Goal: Task Accomplishment & Management: Use online tool/utility

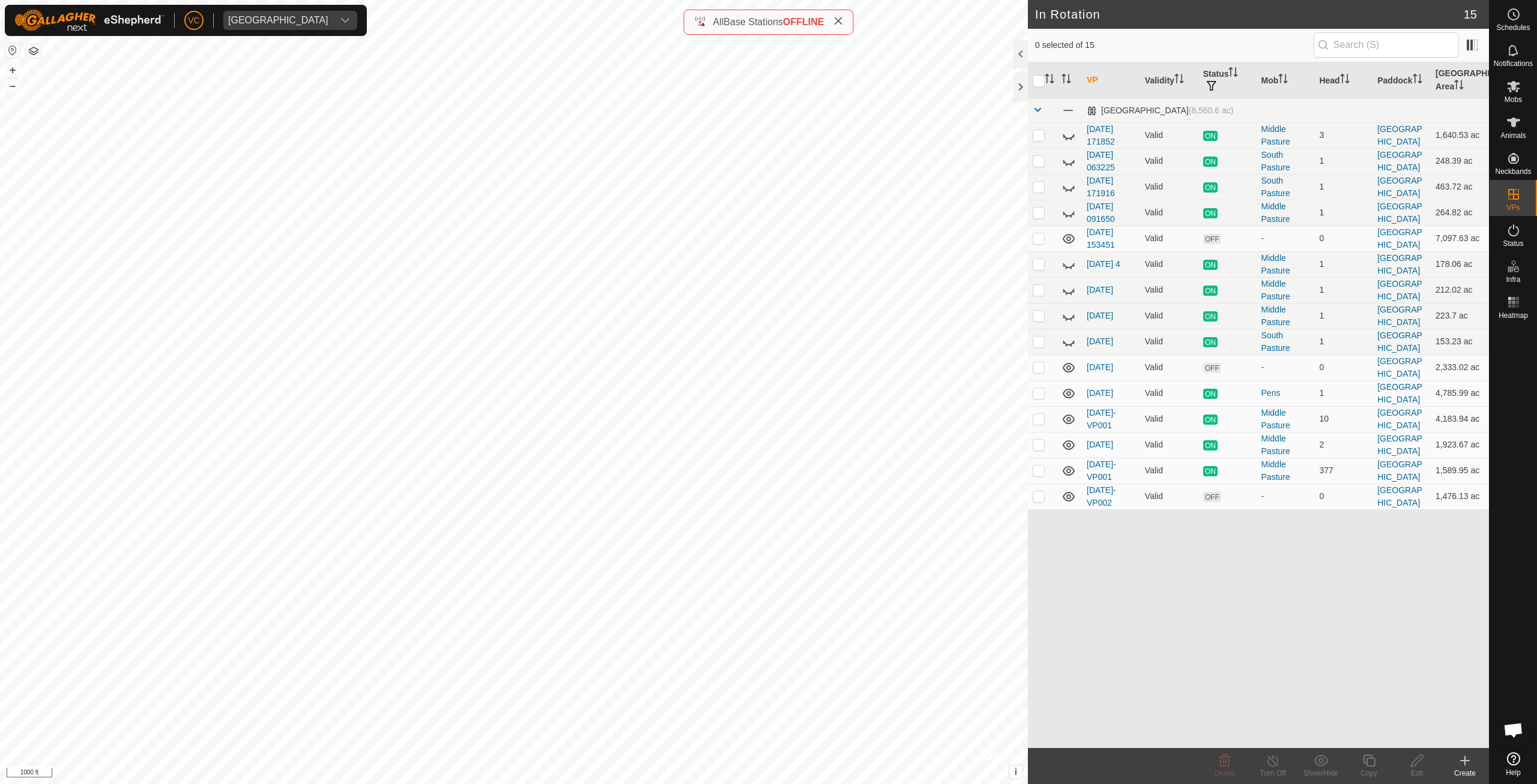
checkbox input "true"
checkbox input "false"
checkbox input "true"
checkbox input "false"
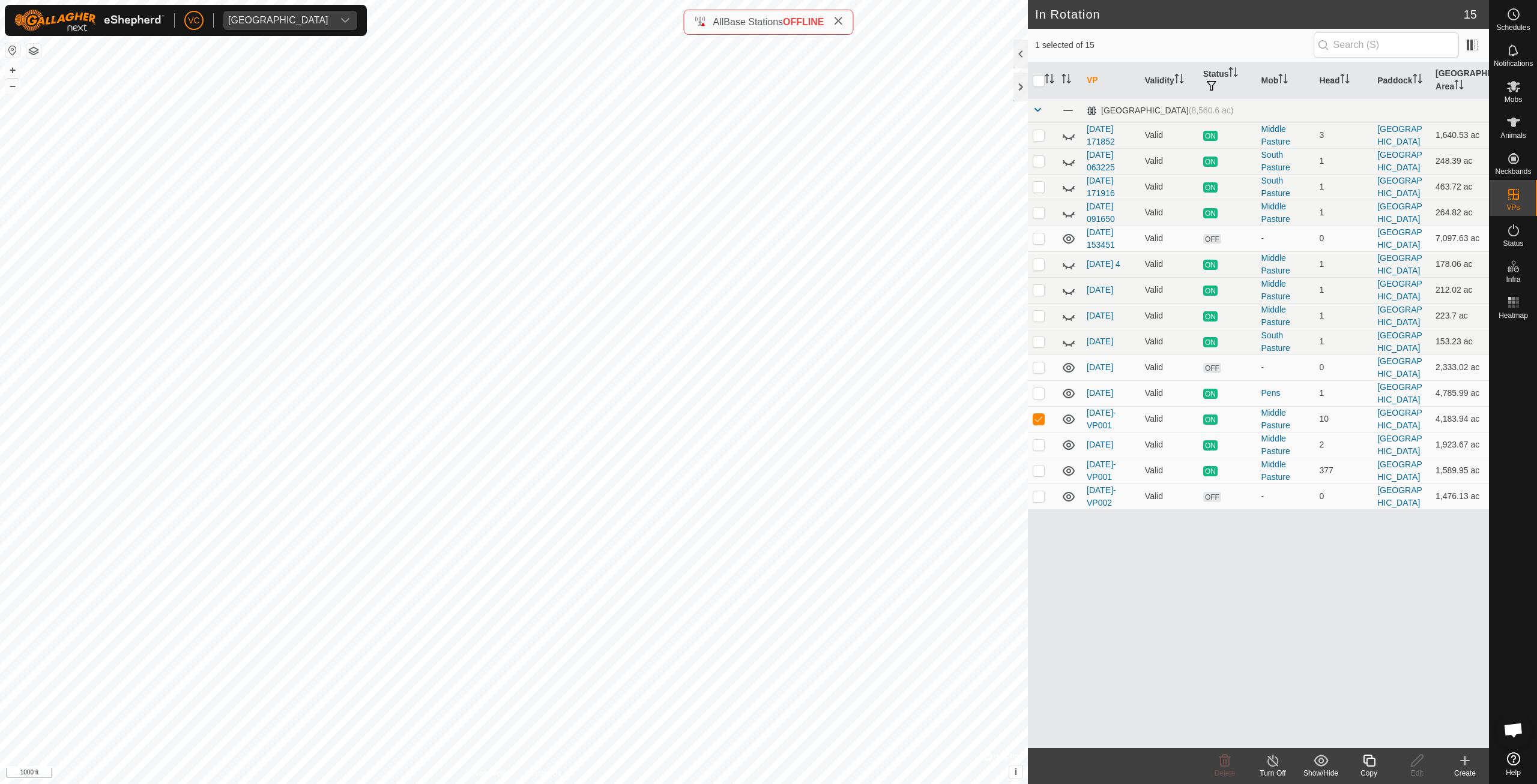
checkbox input "true"
checkbox input "false"
click at [1042, 393] on p-checkbox at bounding box center [1039, 393] width 12 height 9
checkbox input "false"
click at [1038, 493] on p-checkbox at bounding box center [1039, 496] width 12 height 9
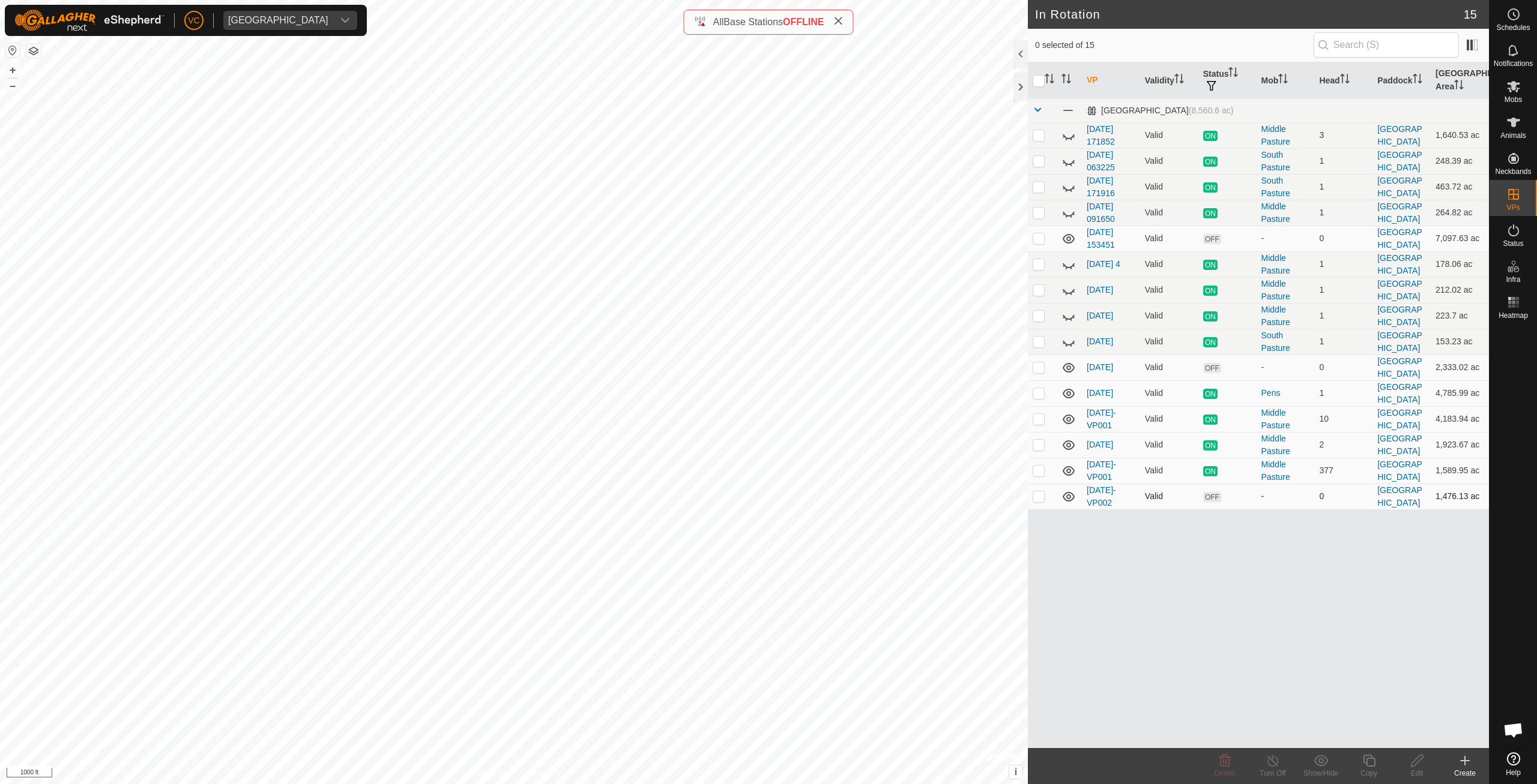
checkbox input "true"
click at [1517, 93] on icon at bounding box center [1513, 86] width 14 height 14
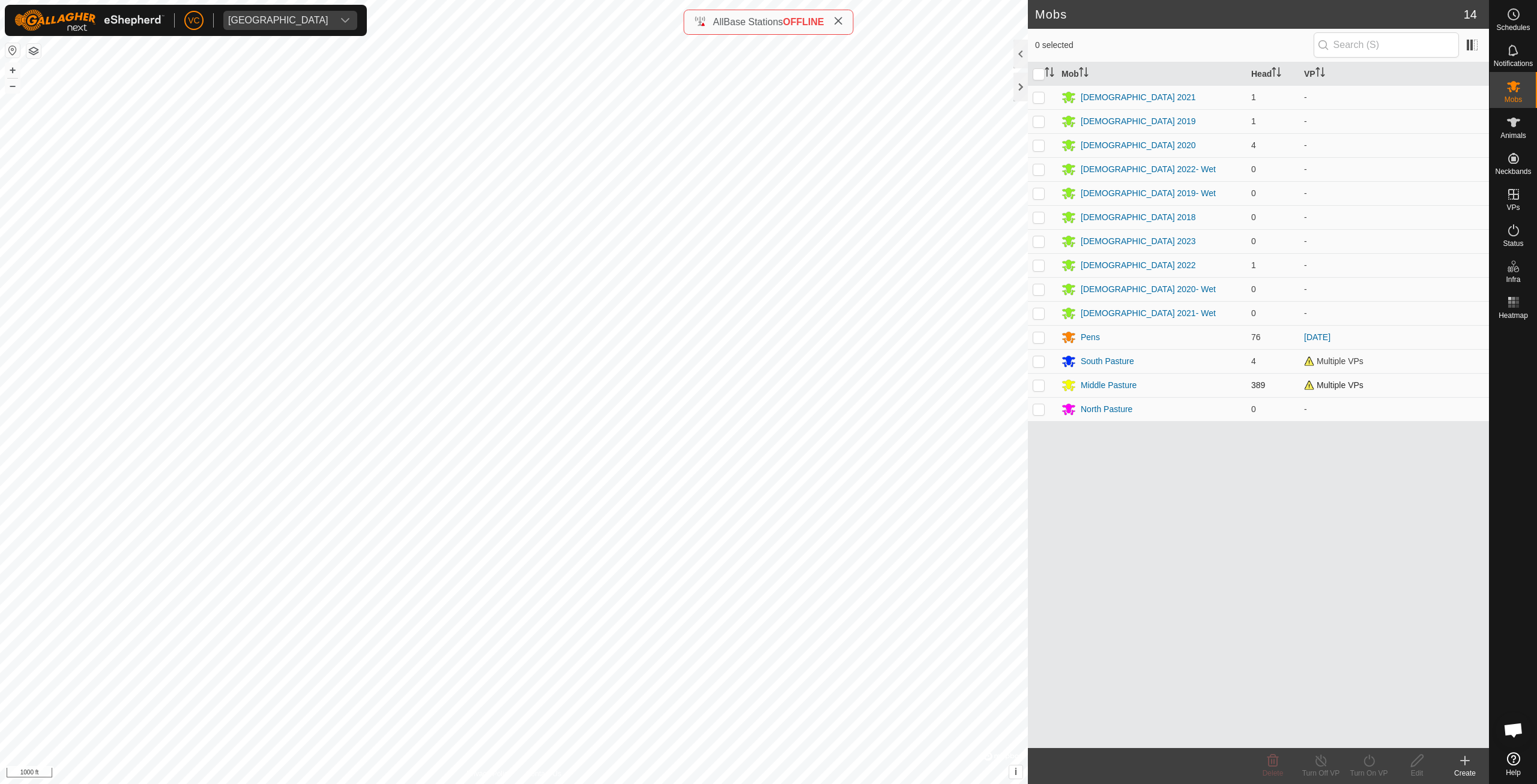
click at [1047, 383] on td at bounding box center [1042, 385] width 29 height 24
checkbox input "true"
click at [1365, 765] on icon at bounding box center [1369, 761] width 15 height 14
click at [1375, 728] on link "Now" at bounding box center [1405, 734] width 119 height 24
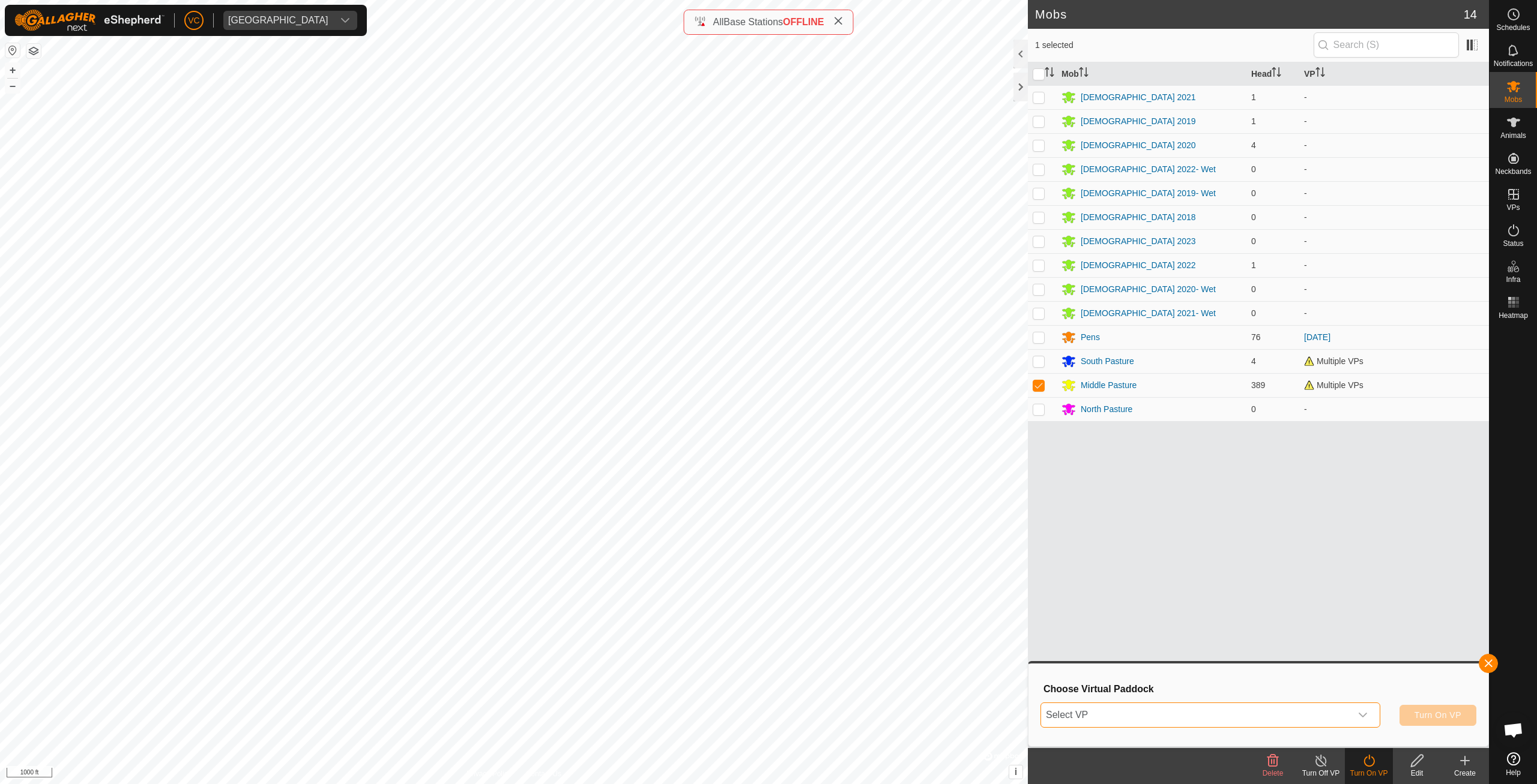
click at [1301, 706] on span "Select VP" at bounding box center [1195, 715] width 310 height 24
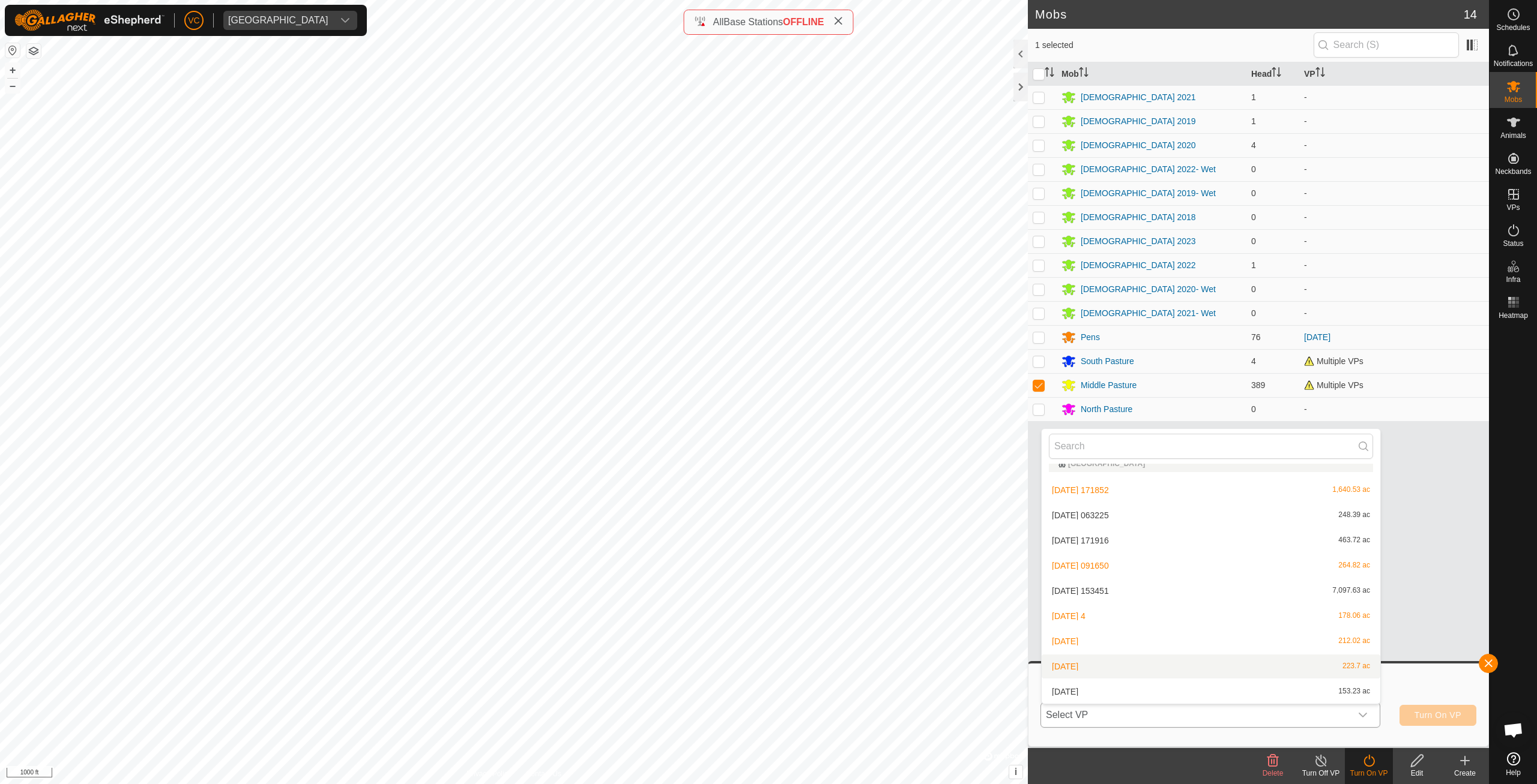
scroll to position [164, 0]
click at [1158, 690] on li "[DATE]-VP002 1,476.13 ac" at bounding box center [1210, 691] width 338 height 24
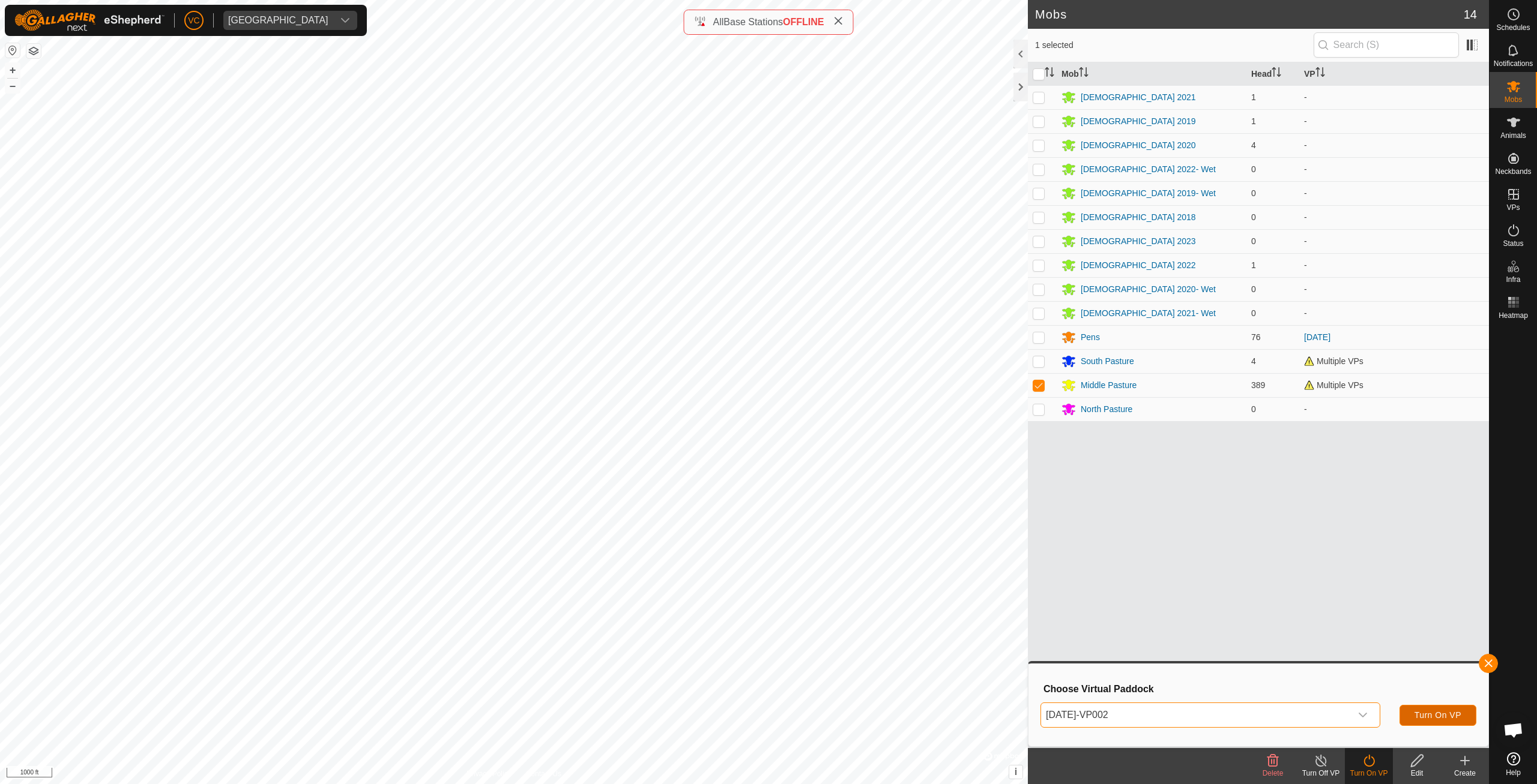
click at [1411, 718] on button "Turn On VP" at bounding box center [1437, 715] width 77 height 21
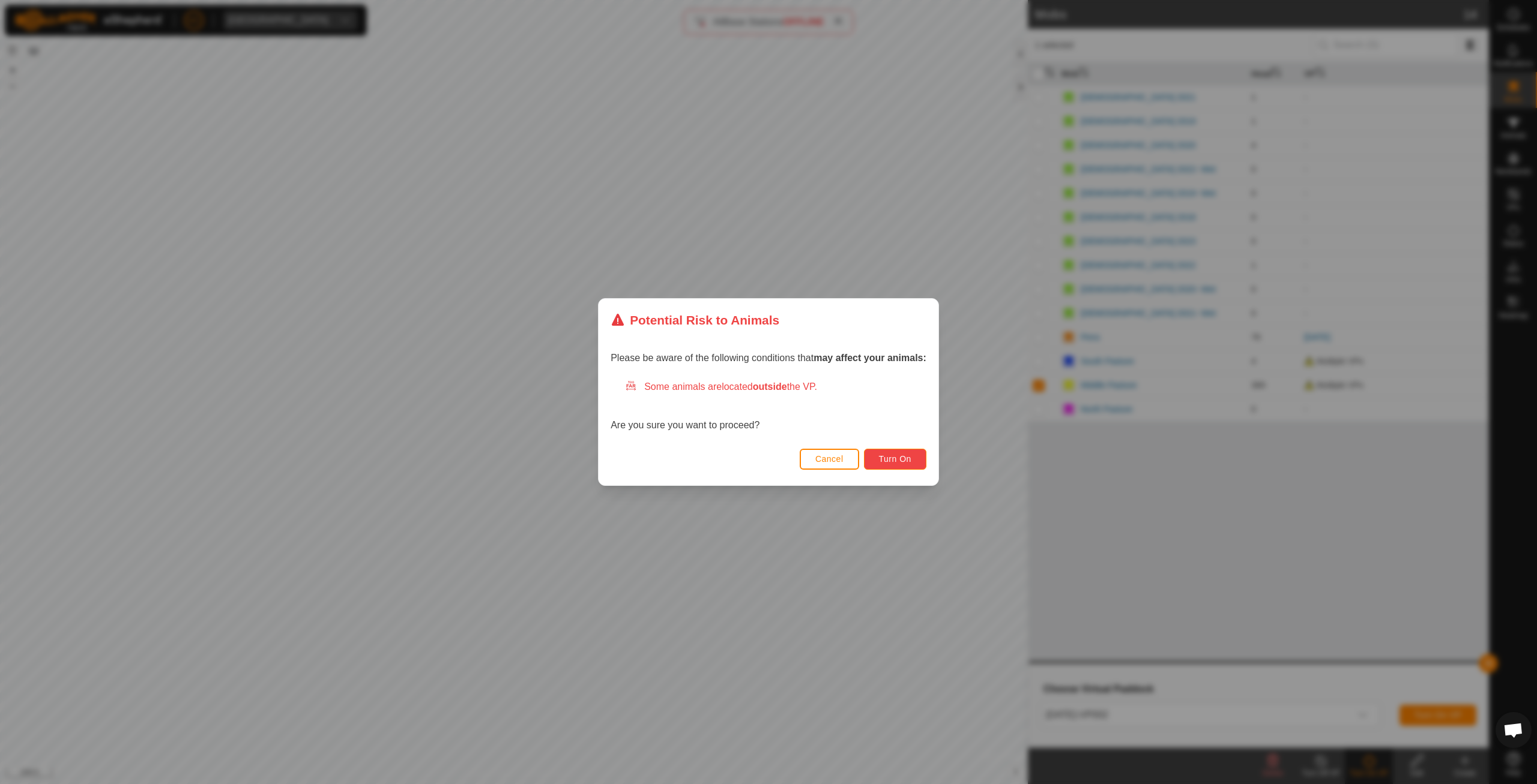
click at [883, 455] on span "Turn On" at bounding box center [895, 459] width 32 height 9
